Goal: Task Accomplishment & Management: Manage account settings

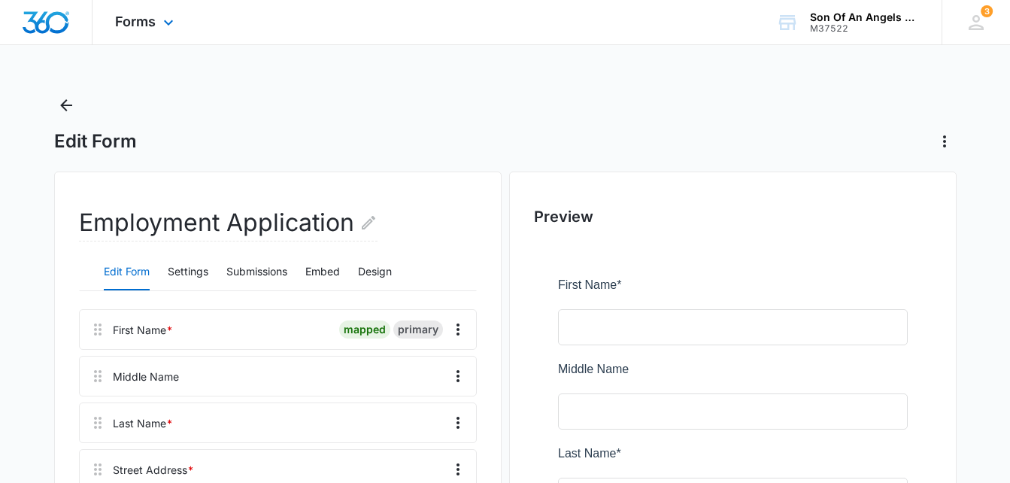
click at [158, 27] on div "Forms Apps Reputation Websites Forms CRM Email Social Shop Payments POS Content…" at bounding box center [146, 22] width 108 height 44
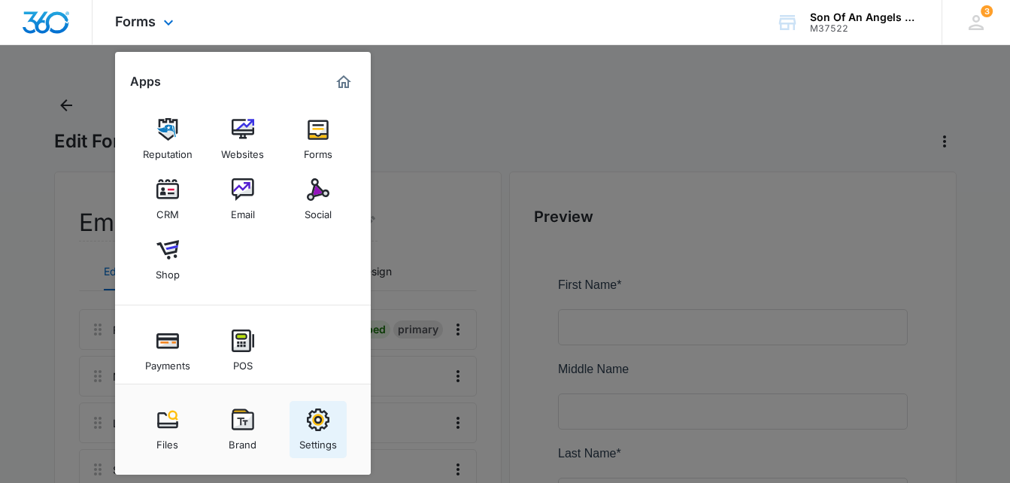
click at [314, 430] on img at bounding box center [318, 419] width 23 height 23
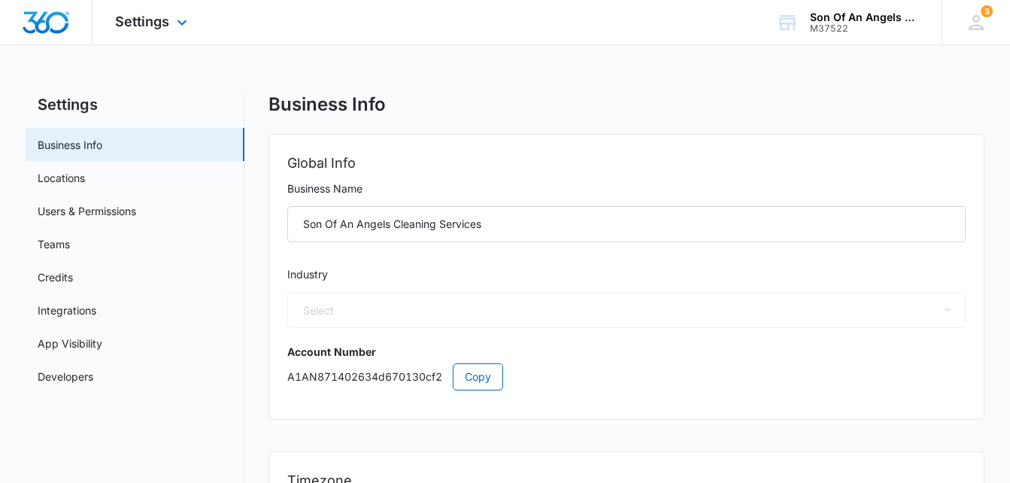
select select "38"
select select "US"
select select "America/New_York"
click at [93, 215] on link "Users & Permissions" at bounding box center [87, 211] width 98 height 16
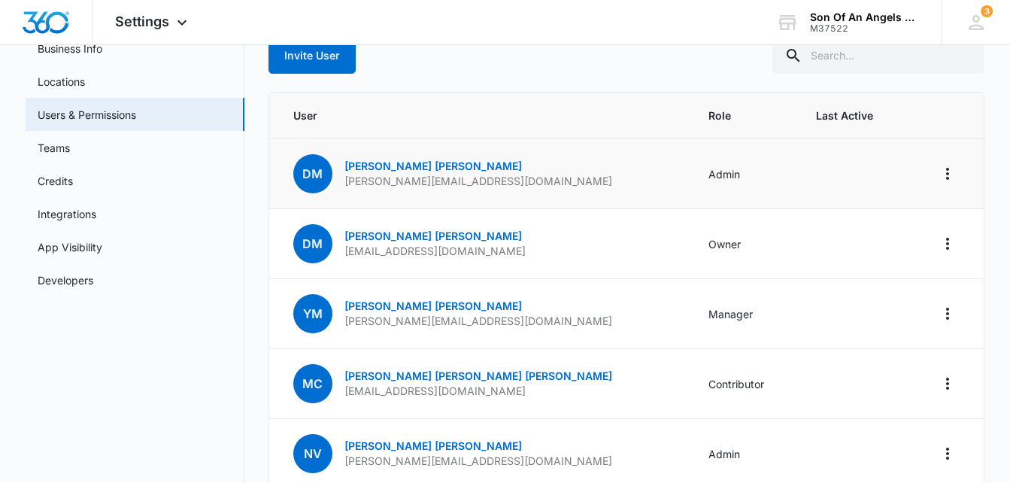
scroll to position [172, 0]
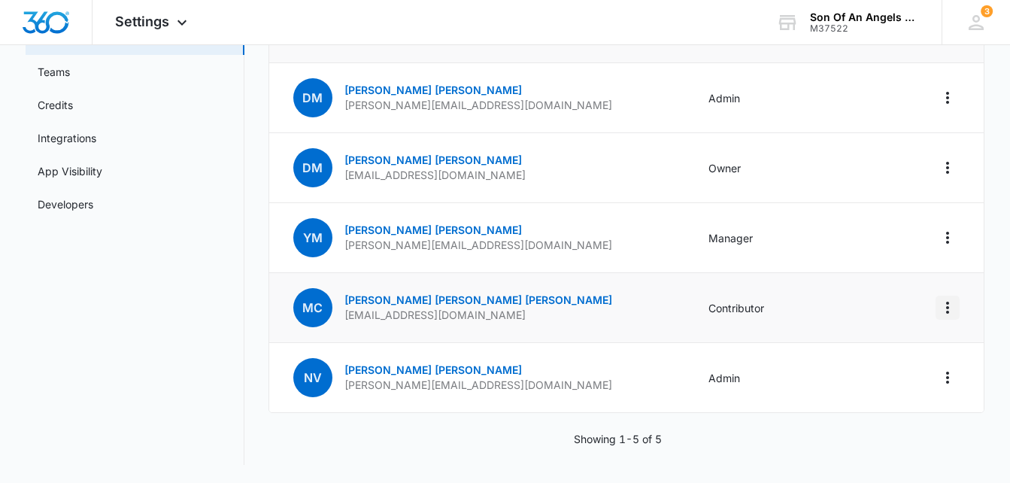
click at [950, 317] on button "Actions" at bounding box center [947, 307] width 24 height 24
click at [386, 304] on link "[PERSON_NAME] [PERSON_NAME]" at bounding box center [478, 299] width 268 height 13
